Goal: Check status

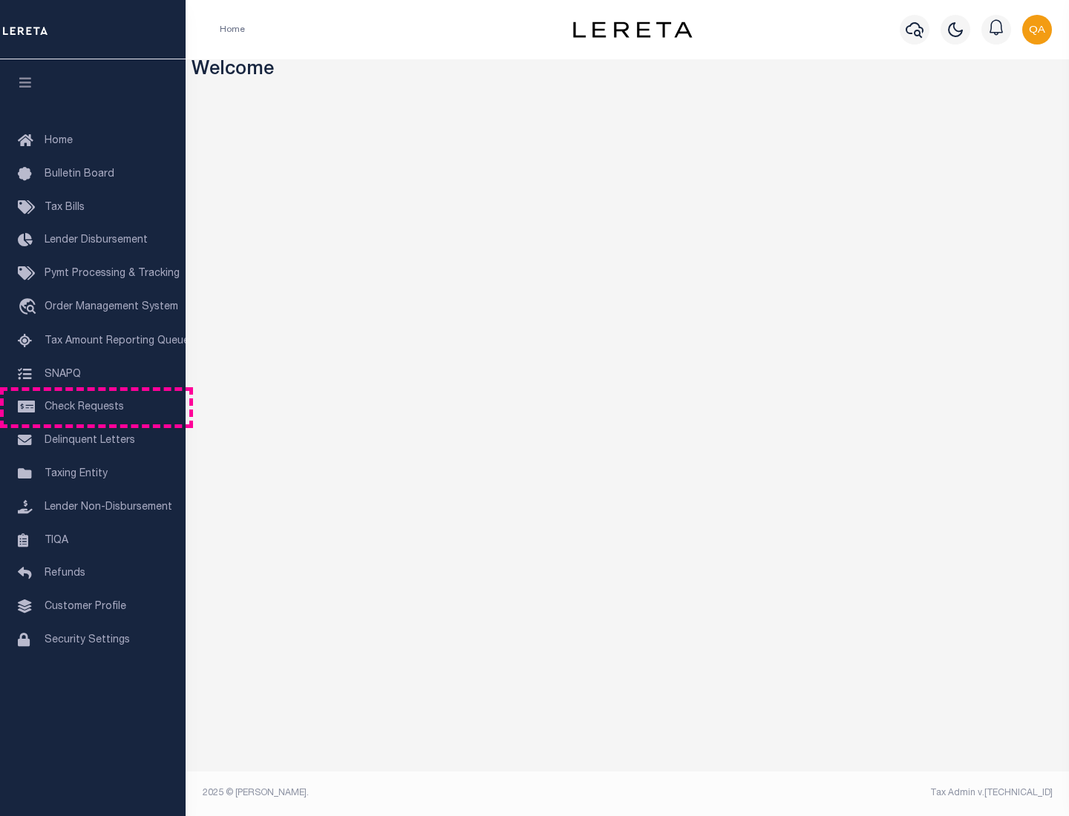
click at [93, 407] on span "Check Requests" at bounding box center [84, 407] width 79 height 10
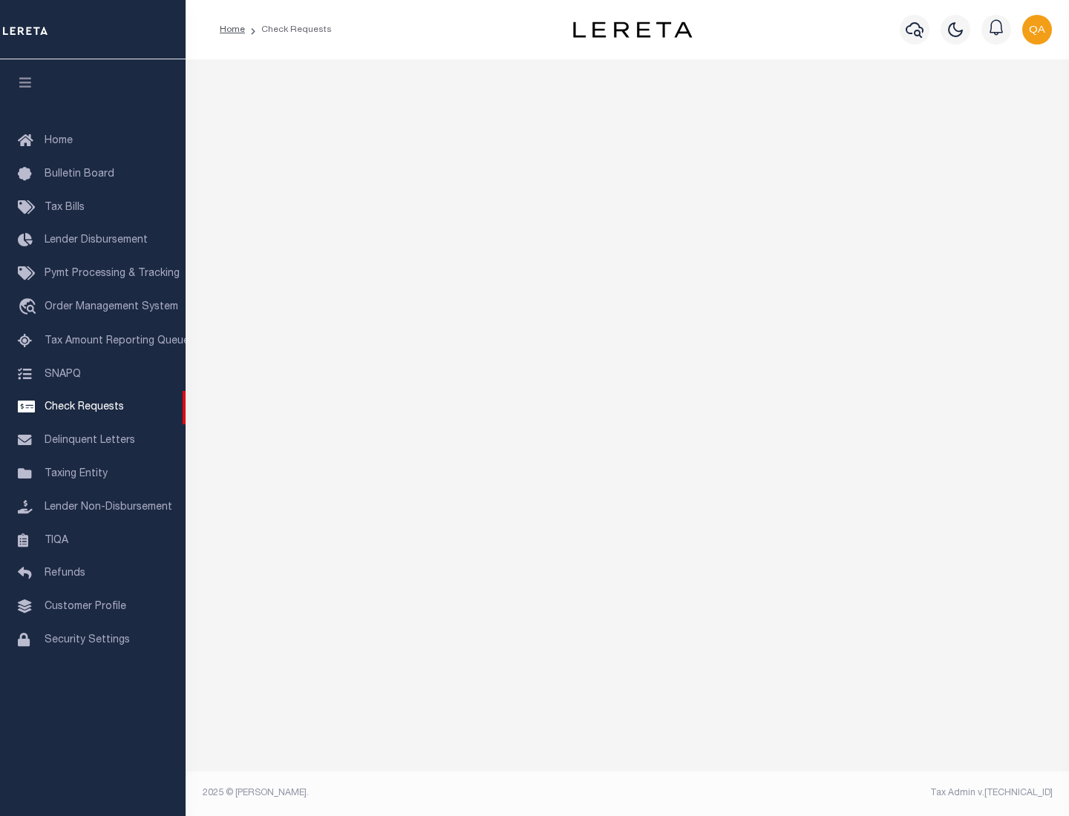
select select "50"
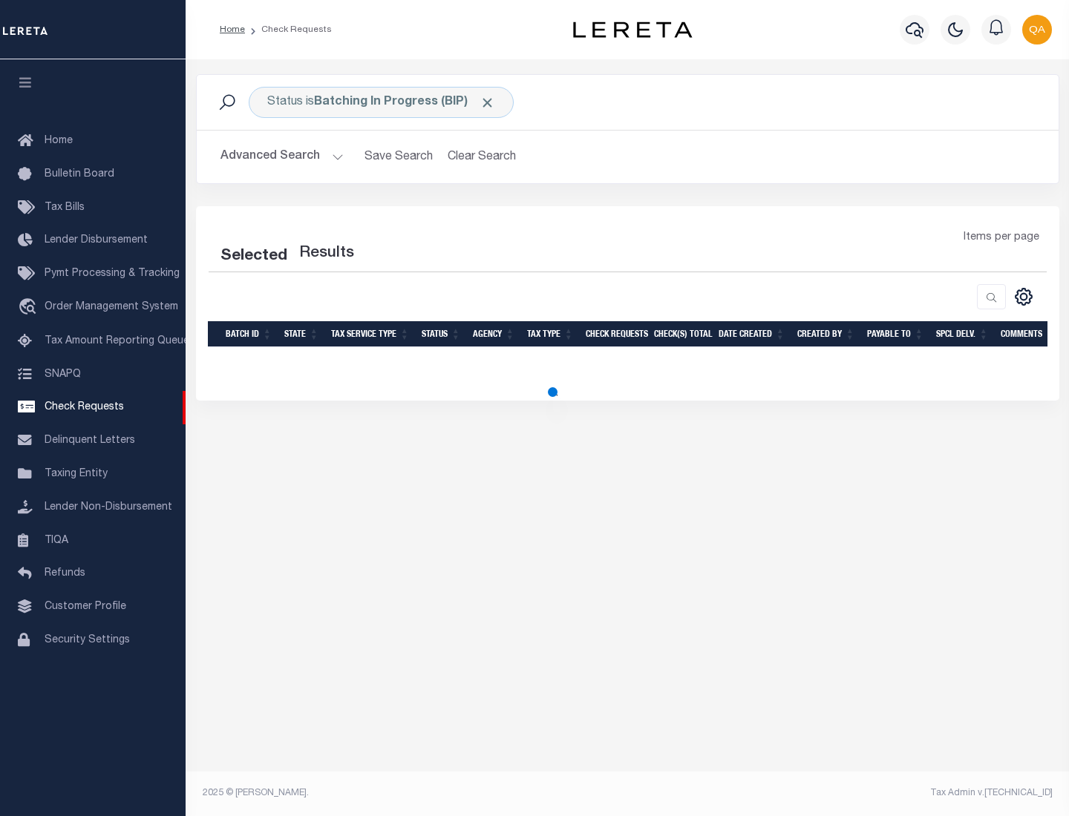
select select "50"
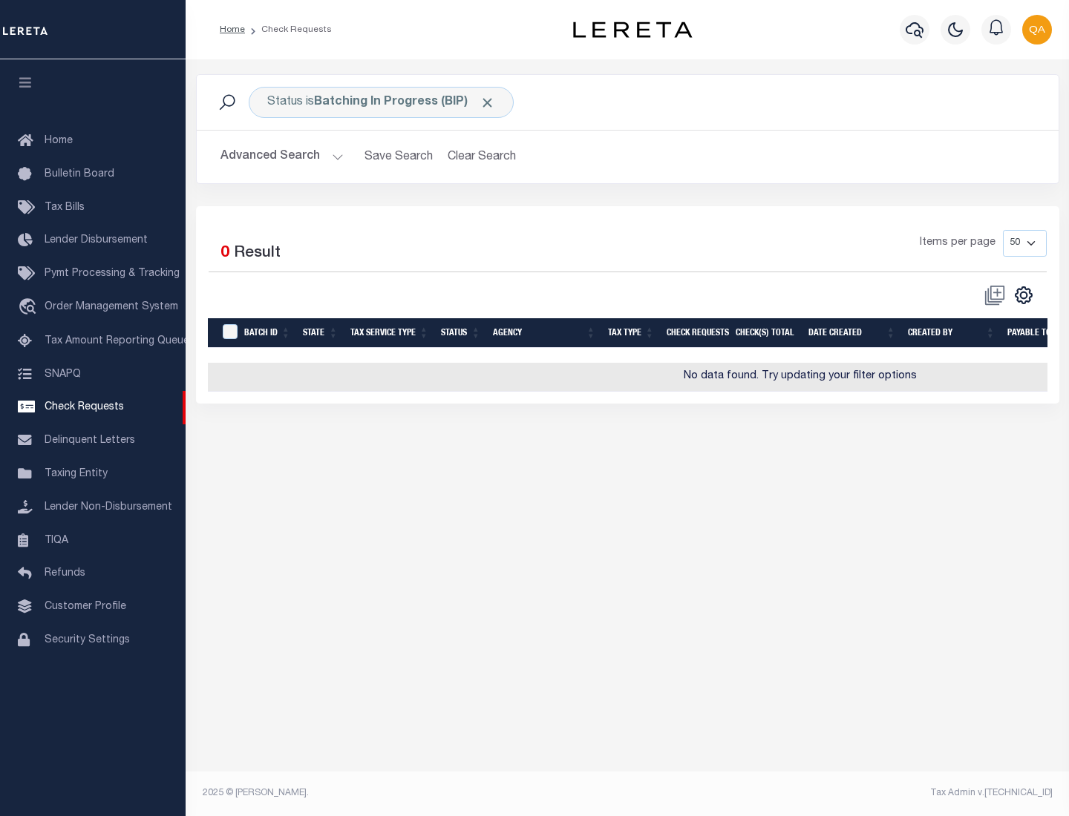
click at [488, 102] on span "Click to Remove" at bounding box center [487, 103] width 16 height 16
